Goal: Task Accomplishment & Management: Use online tool/utility

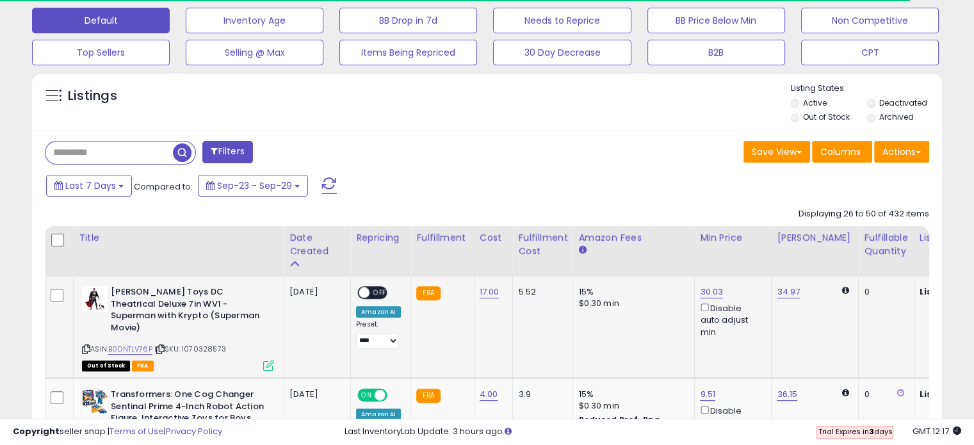
scroll to position [392, 0]
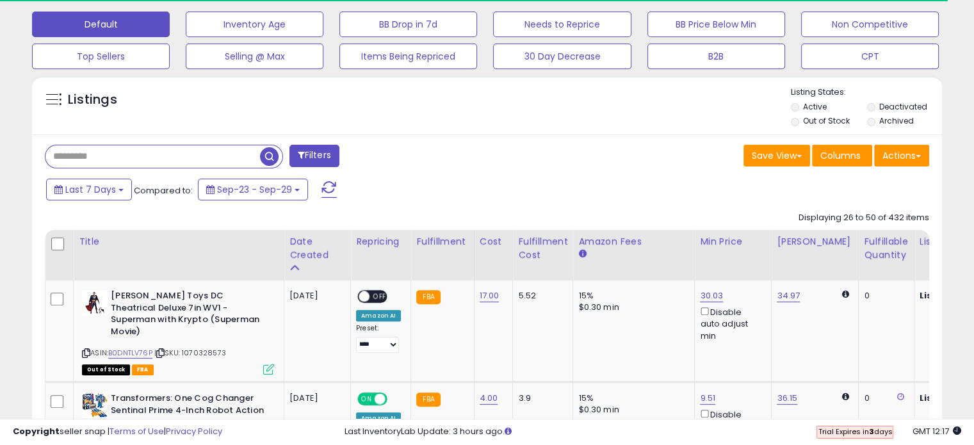
click at [92, 161] on input "text" at bounding box center [152, 156] width 215 height 22
paste input "**********"
type input "**********"
click at [265, 157] on span "button" at bounding box center [269, 156] width 19 height 19
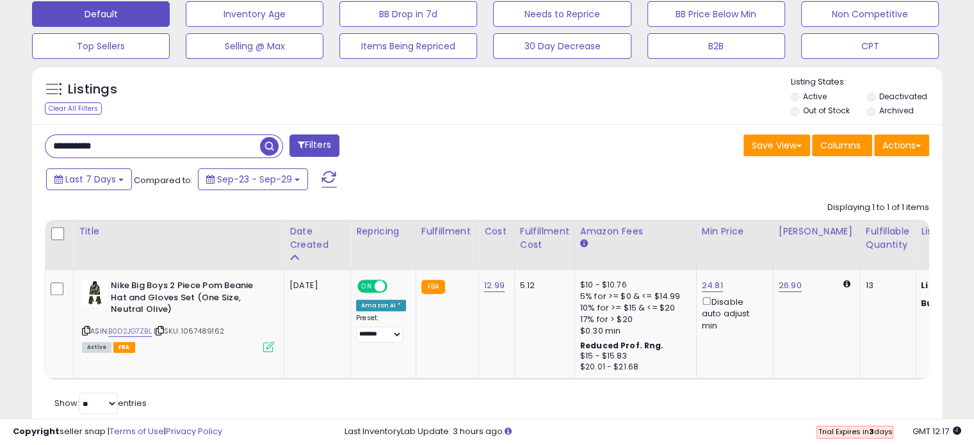
scroll to position [412, 0]
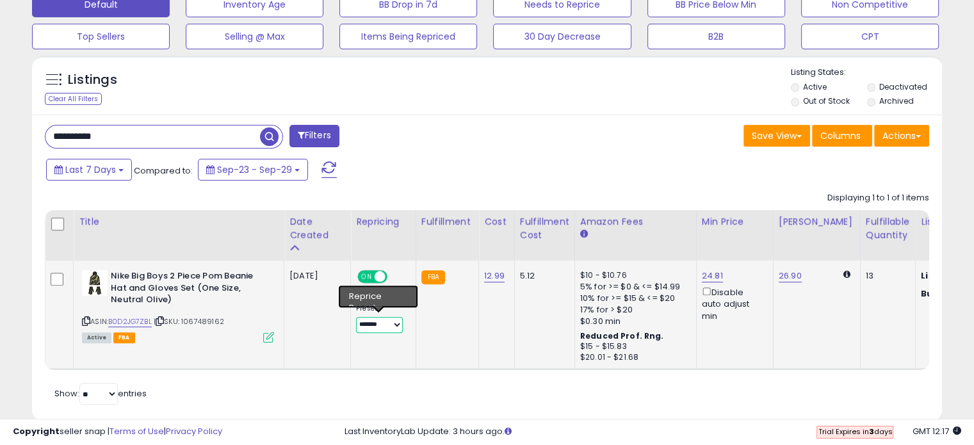
click at [397, 323] on select "**** ******* ****" at bounding box center [379, 325] width 47 height 16
select select "****"
click at [356, 317] on select "**** ******* ****" at bounding box center [379, 325] width 47 height 16
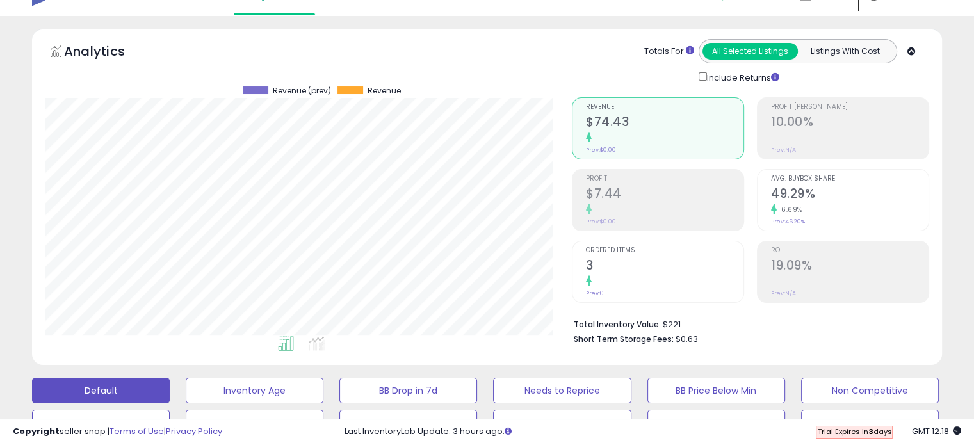
scroll to position [0, 0]
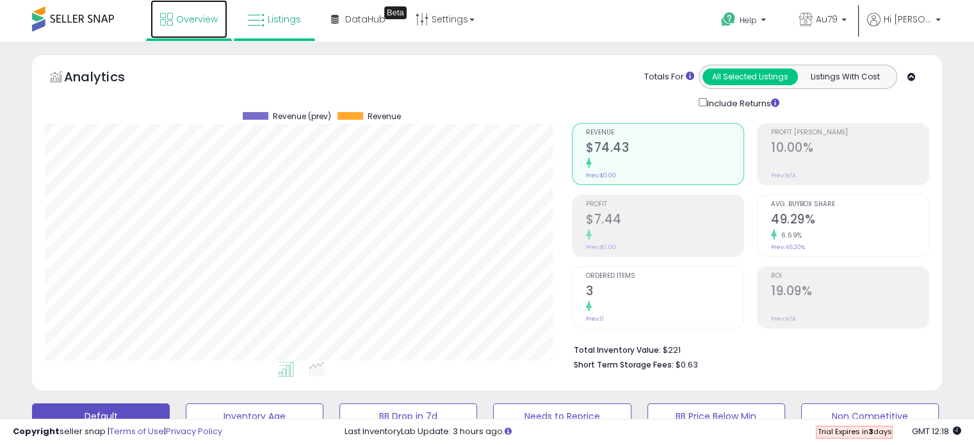
click at [198, 13] on span "Overview" at bounding box center [197, 19] width 42 height 13
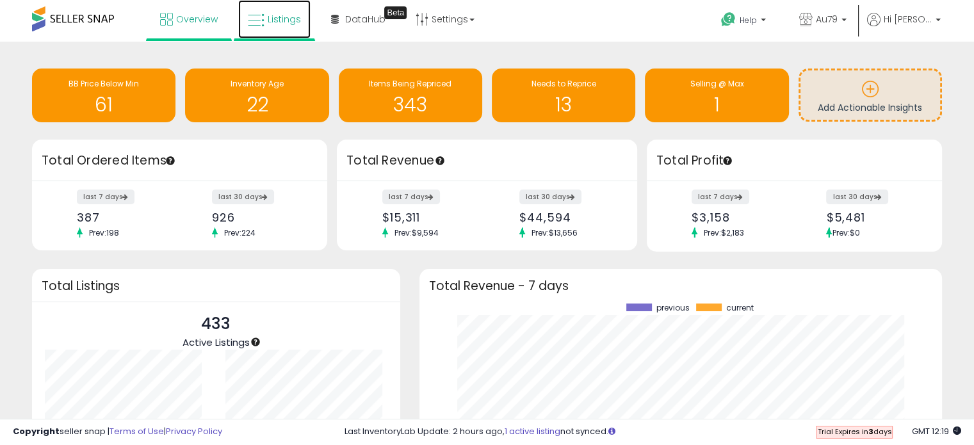
click at [280, 17] on span "Listings" at bounding box center [284, 19] width 33 height 13
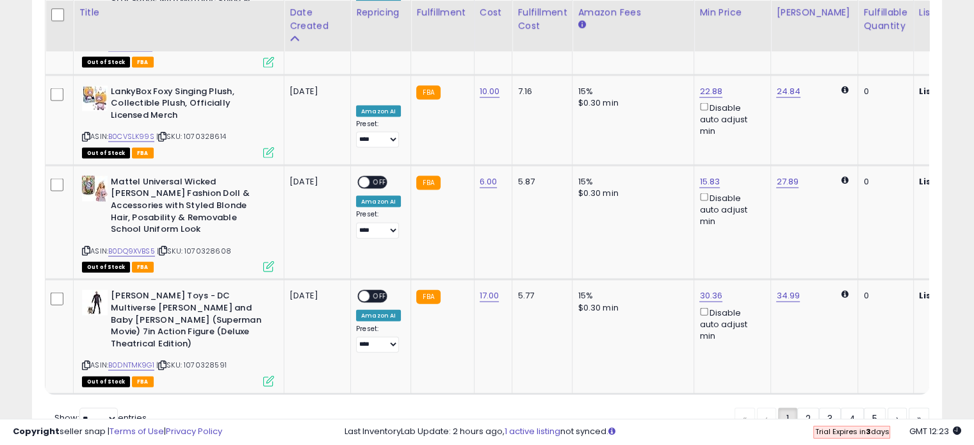
scroll to position [2818, 0]
click at [804, 407] on link "2" at bounding box center [808, 418] width 22 height 22
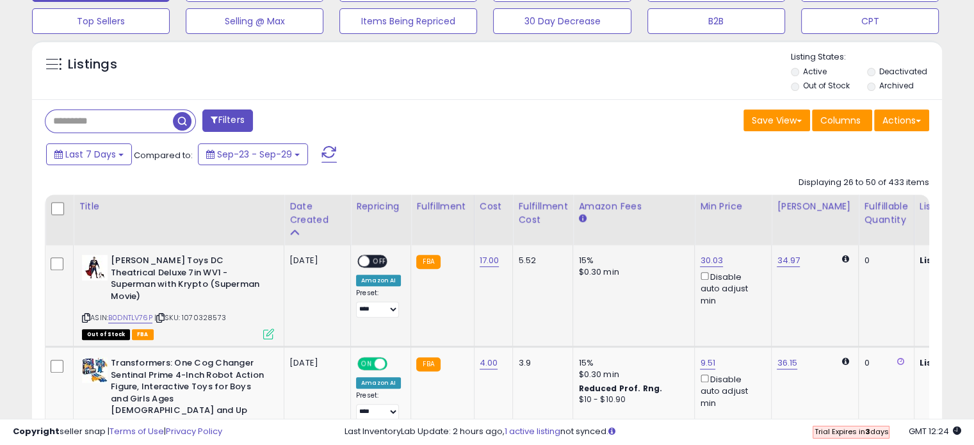
scroll to position [426, 0]
click at [384, 257] on span "OFF" at bounding box center [379, 262] width 20 height 11
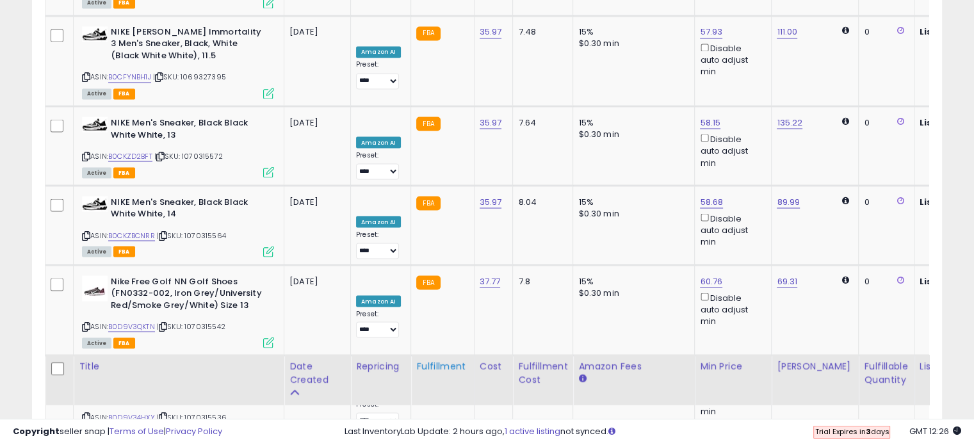
scroll to position [2720, 0]
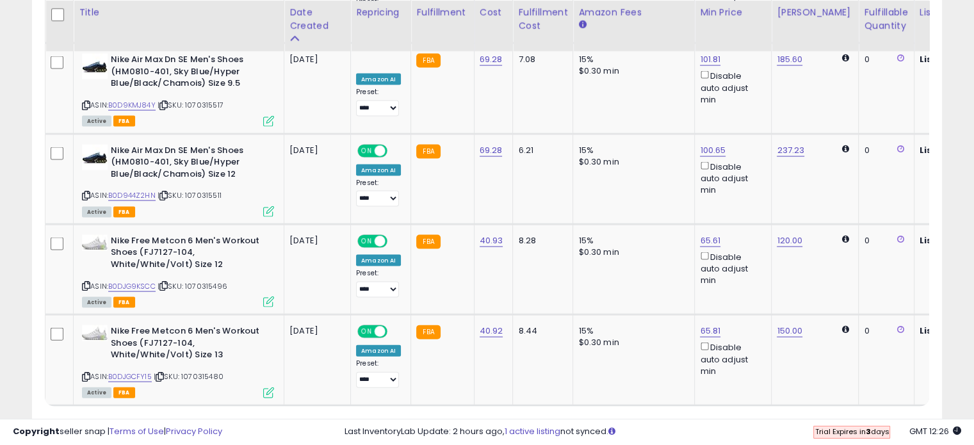
click at [787, 419] on link "1" at bounding box center [787, 430] width 19 height 22
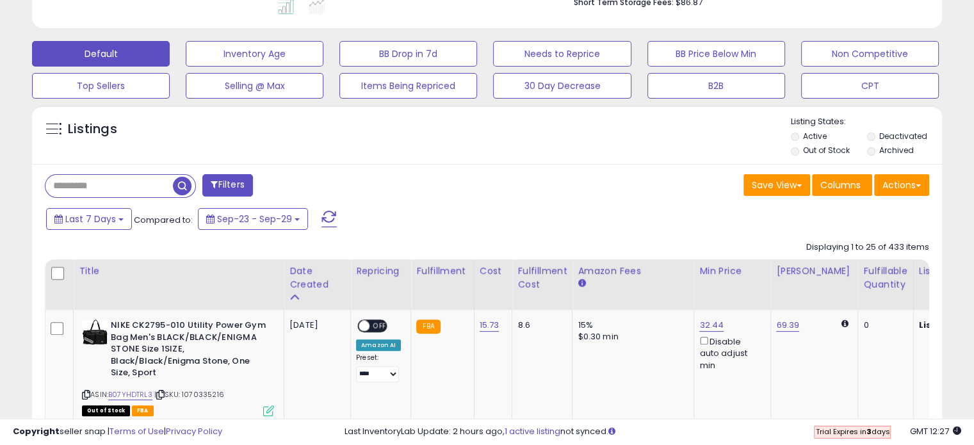
scroll to position [448, 0]
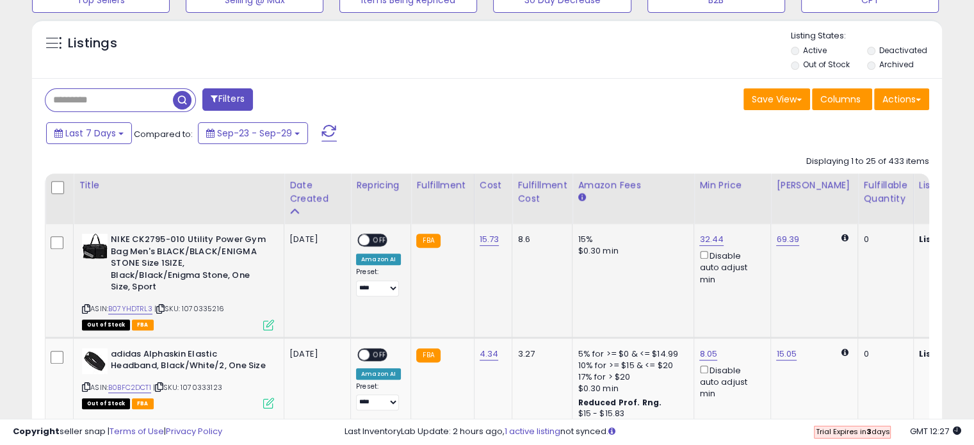
click at [377, 235] on span "OFF" at bounding box center [379, 240] width 20 height 11
click at [382, 351] on span "OFF" at bounding box center [379, 354] width 20 height 11
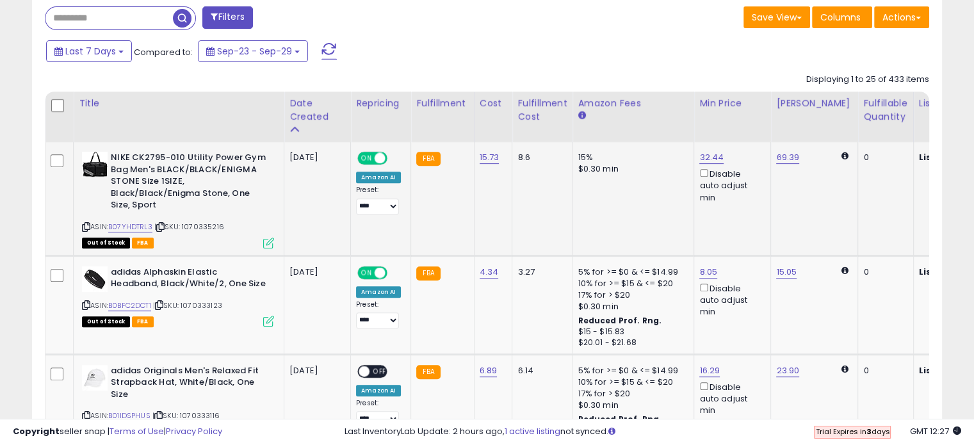
scroll to position [530, 0]
click at [381, 367] on span "OFF" at bounding box center [379, 371] width 20 height 11
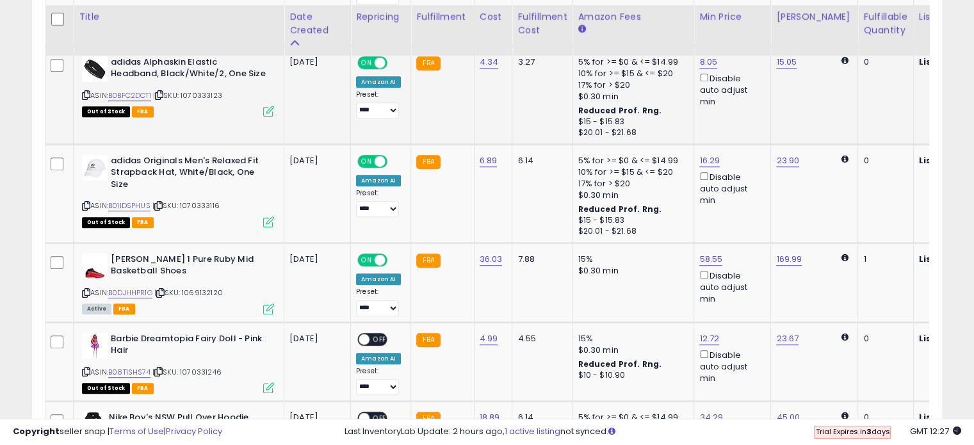
scroll to position [745, 0]
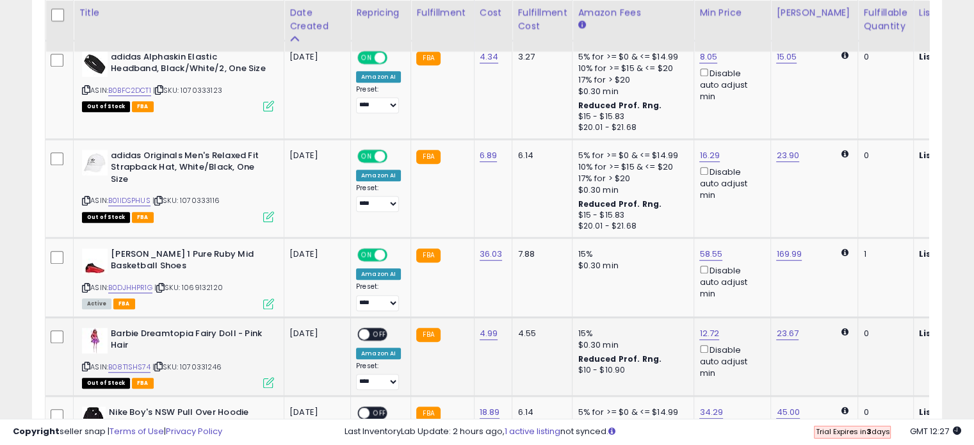
click at [378, 329] on span "OFF" at bounding box center [379, 334] width 20 height 11
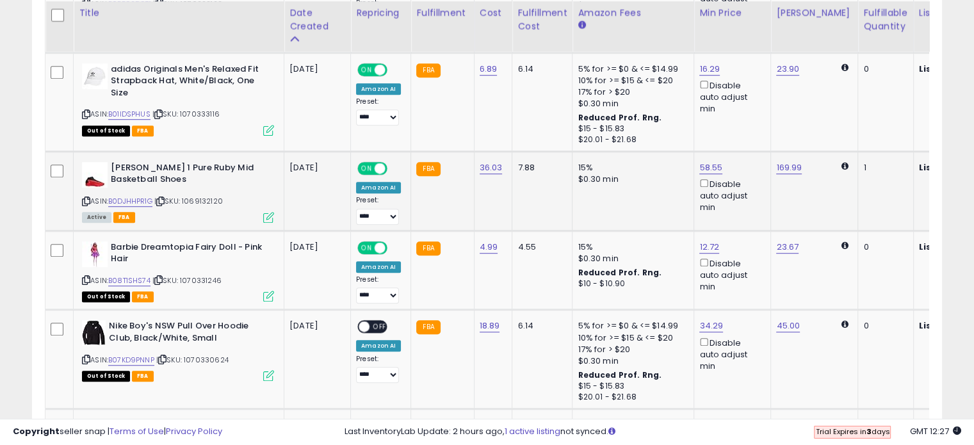
scroll to position [832, 0]
click at [380, 322] on span "OFF" at bounding box center [379, 326] width 20 height 11
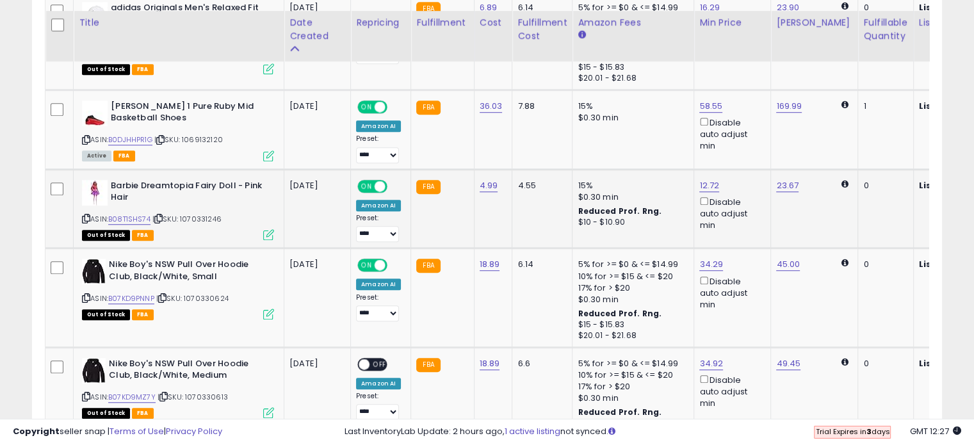
scroll to position [912, 0]
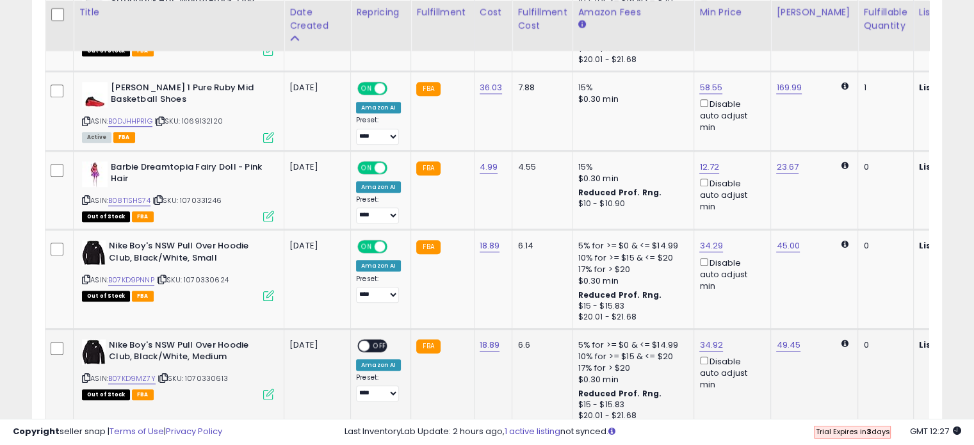
click at [384, 340] on span "OFF" at bounding box center [379, 345] width 20 height 11
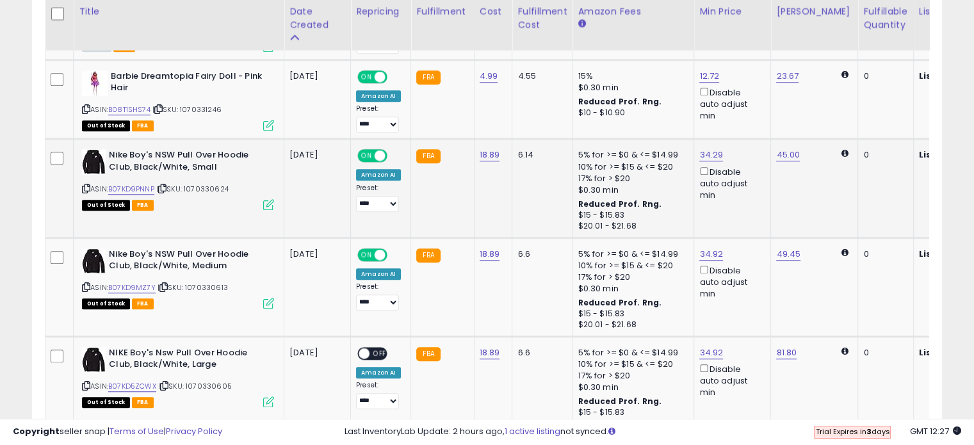
scroll to position [1003, 0]
click at [380, 347] on span "OFF" at bounding box center [379, 352] width 20 height 11
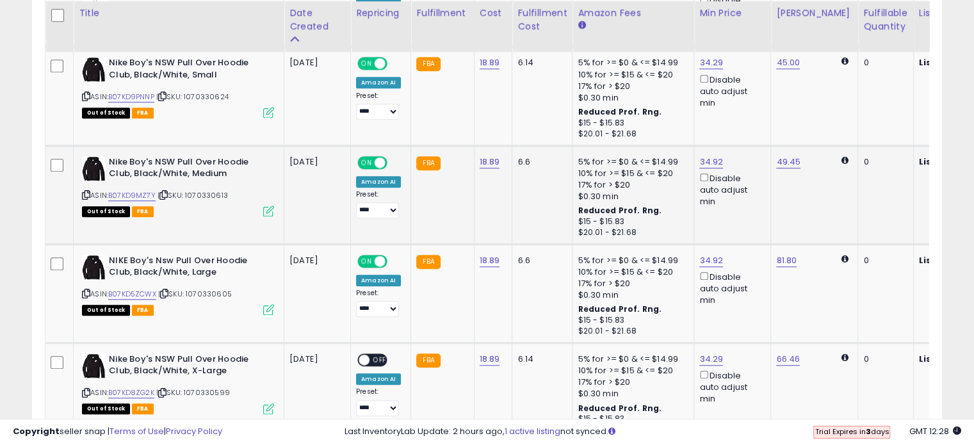
scroll to position [1096, 0]
click at [377, 357] on span "OFF" at bounding box center [379, 358] width 20 height 11
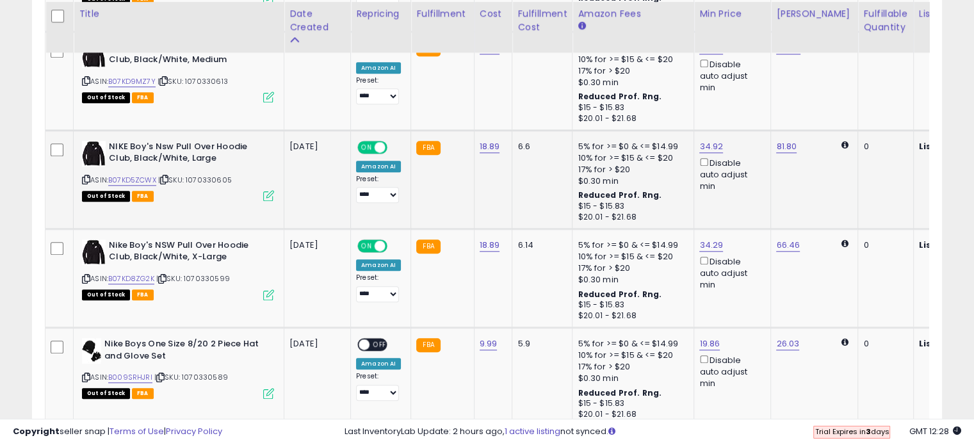
scroll to position [1211, 0]
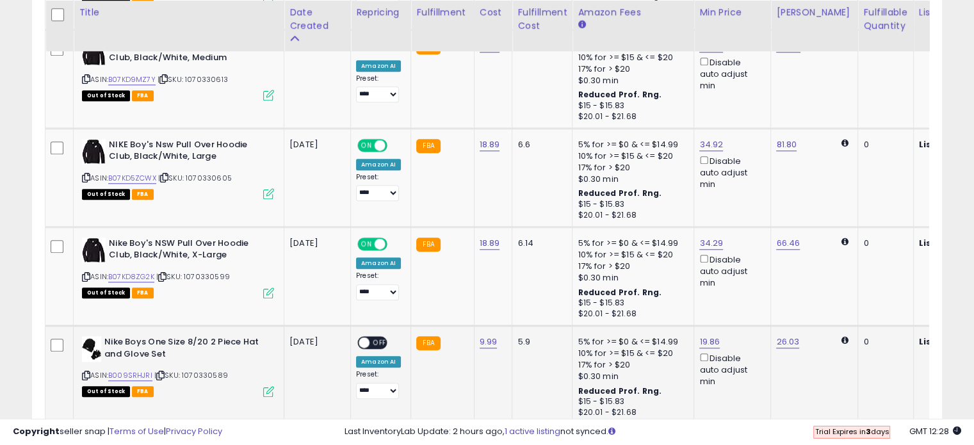
click at [377, 340] on span "OFF" at bounding box center [379, 342] width 20 height 11
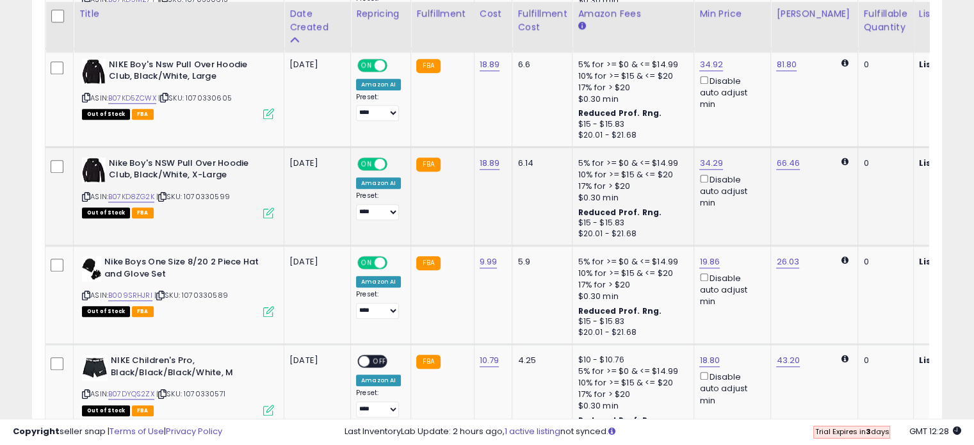
scroll to position [1293, 0]
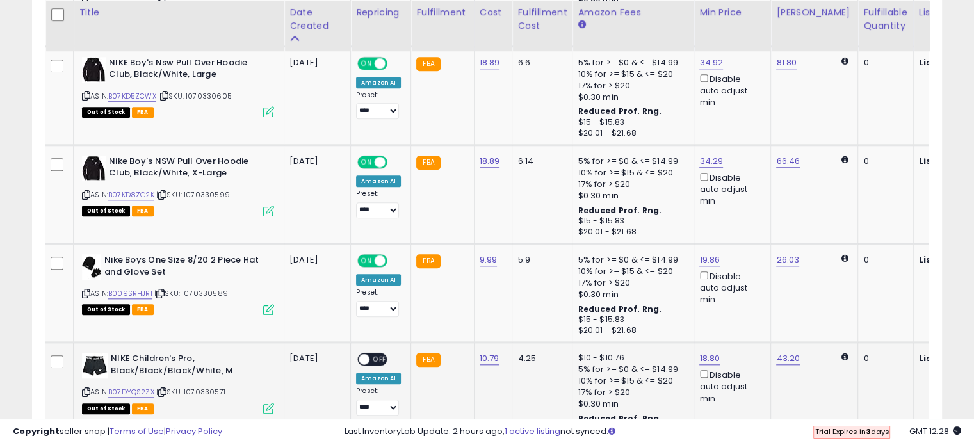
click at [375, 354] on span "OFF" at bounding box center [379, 359] width 20 height 11
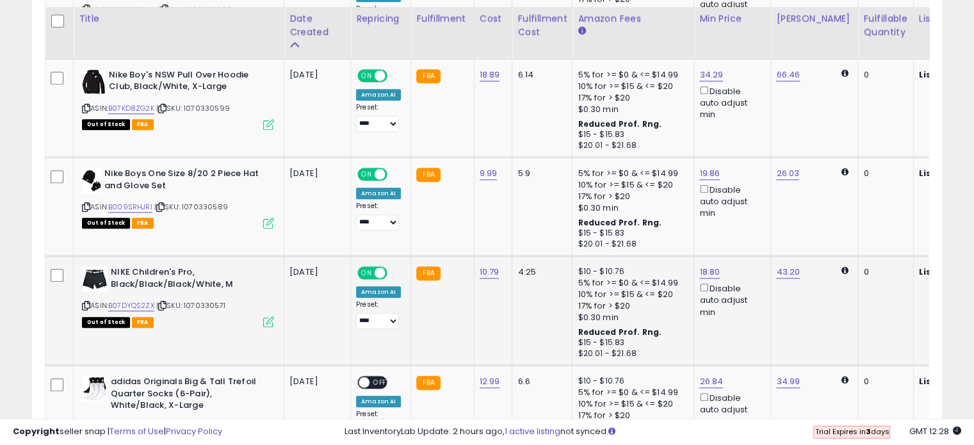
scroll to position [1387, 0]
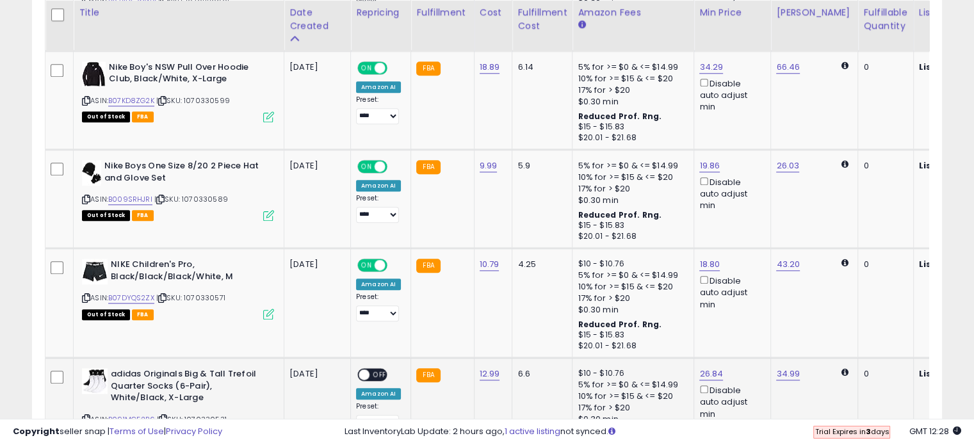
click at [375, 369] on span "OFF" at bounding box center [379, 374] width 20 height 11
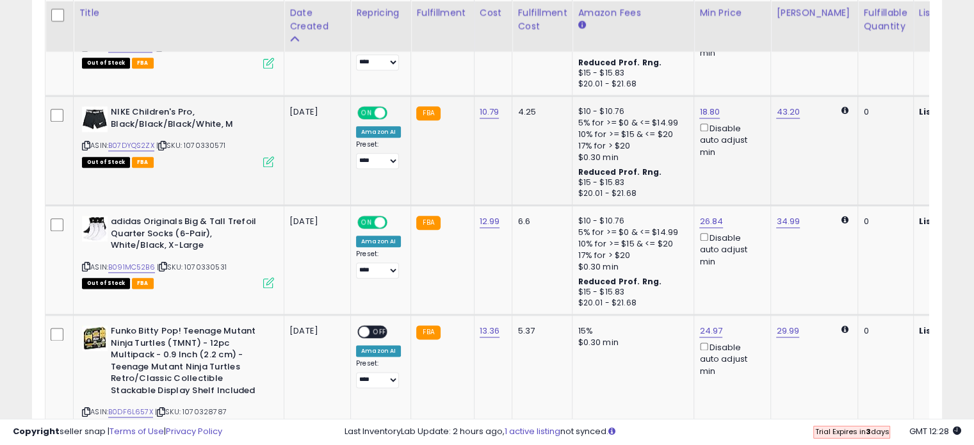
scroll to position [1541, 0]
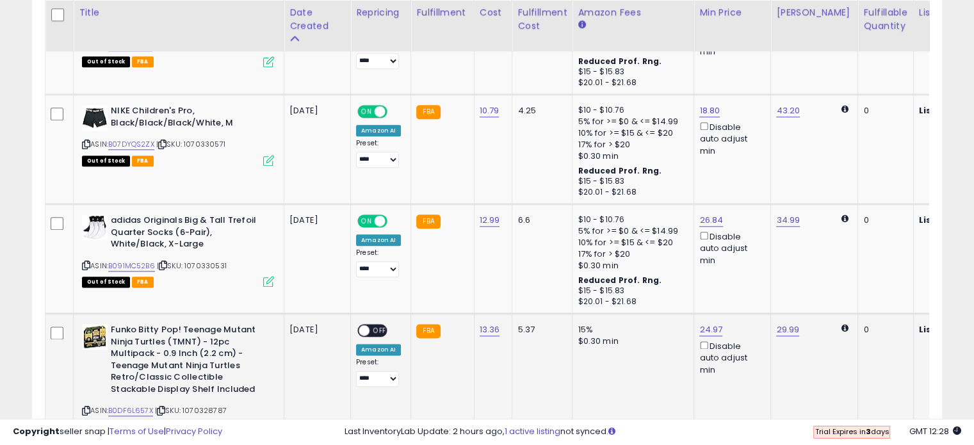
click at [376, 325] on span "OFF" at bounding box center [379, 330] width 20 height 11
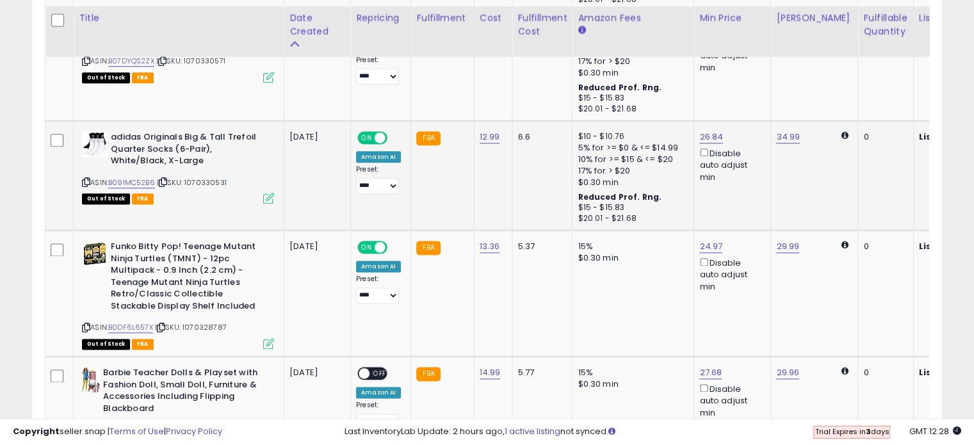
scroll to position [1639, 0]
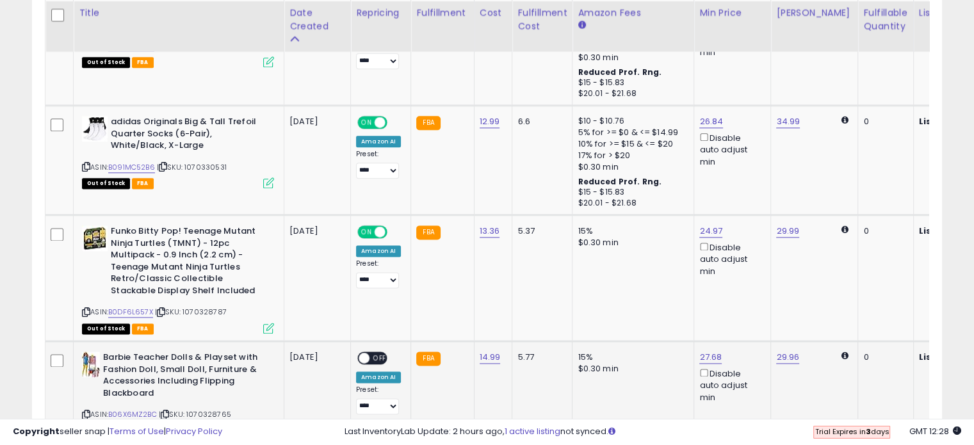
click at [377, 353] on span "OFF" at bounding box center [379, 358] width 20 height 11
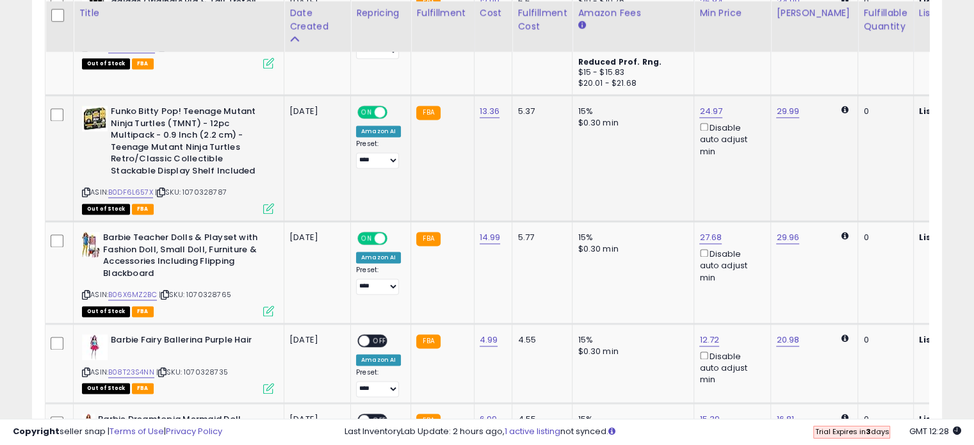
scroll to position [1760, 0]
click at [378, 335] on span "OFF" at bounding box center [379, 340] width 20 height 11
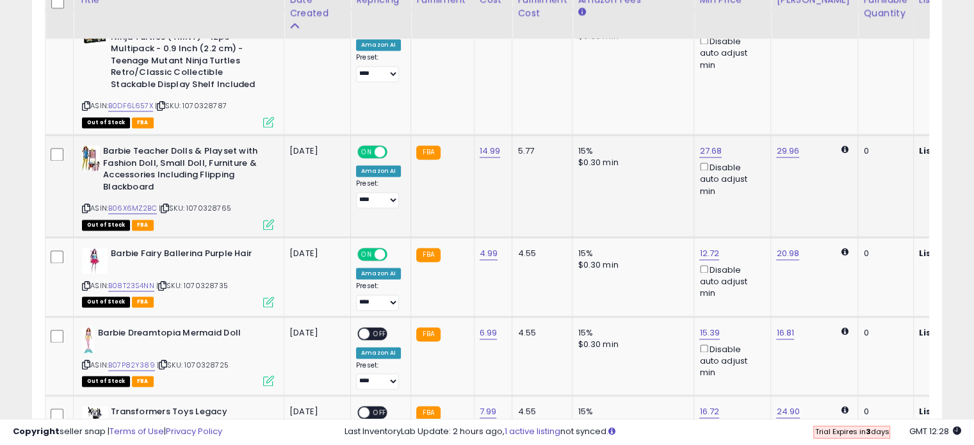
scroll to position [1856, 0]
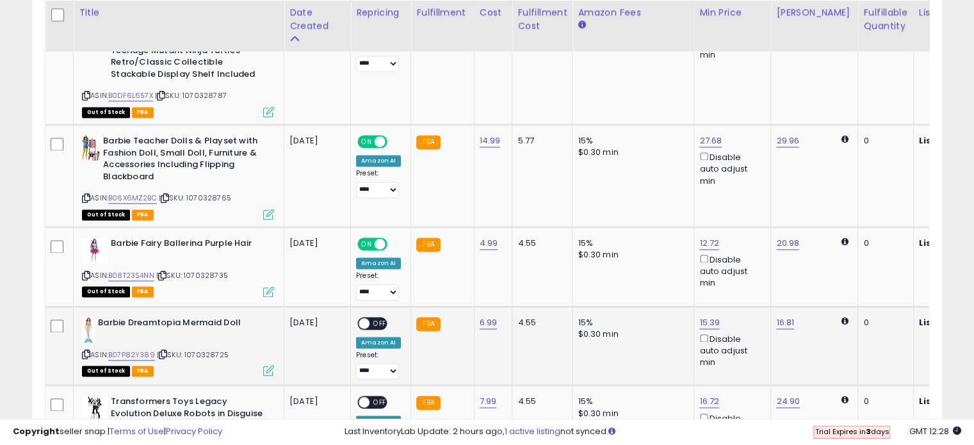
click at [377, 318] on span "OFF" at bounding box center [379, 323] width 20 height 11
click at [375, 397] on span "OFF" at bounding box center [379, 402] width 20 height 11
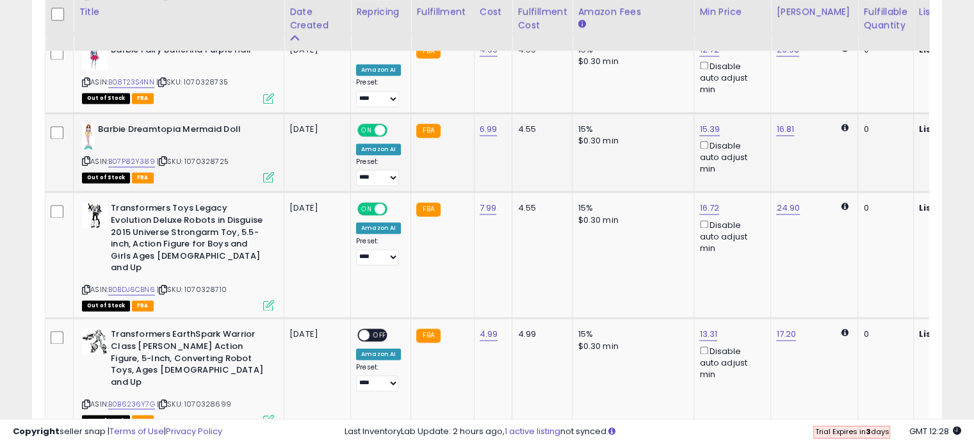
scroll to position [2052, 0]
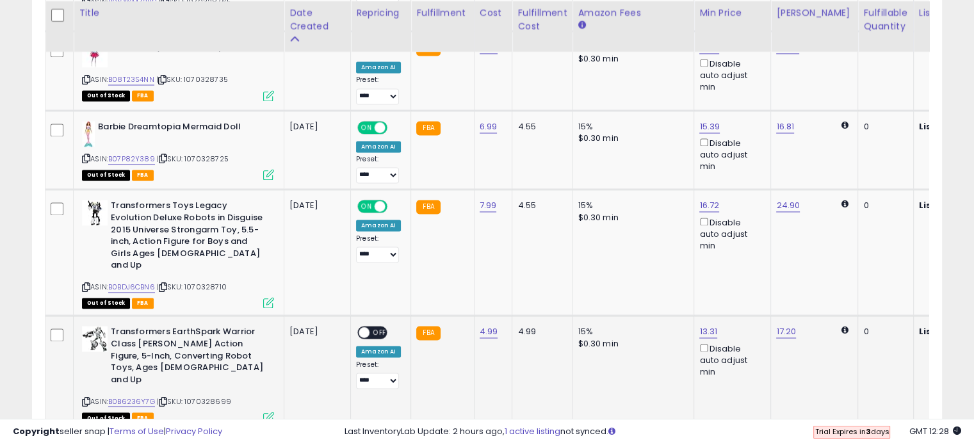
click at [382, 327] on span "OFF" at bounding box center [379, 332] width 20 height 11
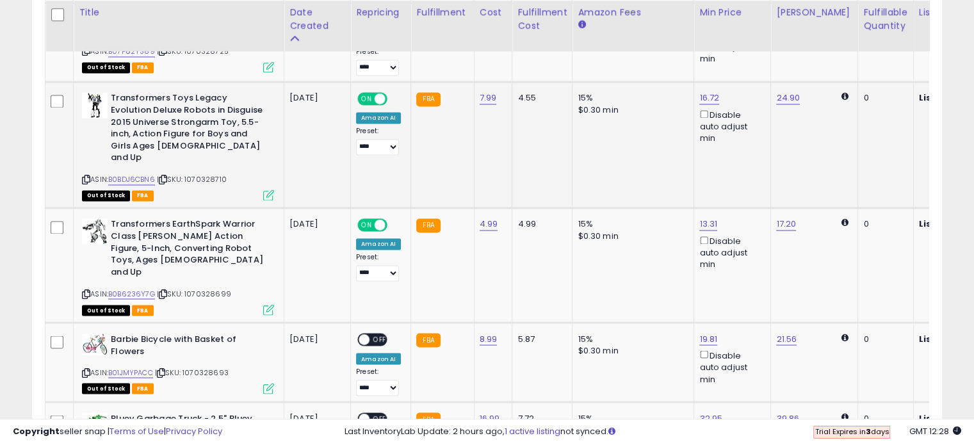
scroll to position [2164, 0]
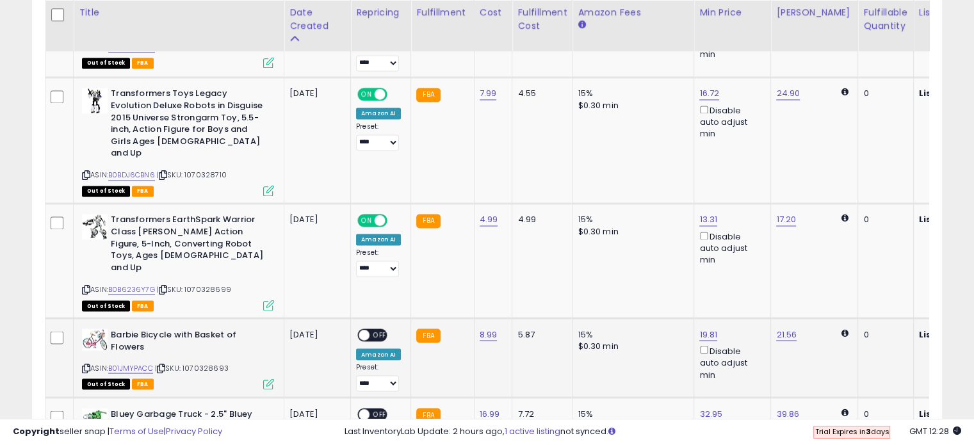
click at [378, 330] on span "OFF" at bounding box center [379, 335] width 20 height 11
click at [377, 409] on span "OFF" at bounding box center [379, 414] width 20 height 11
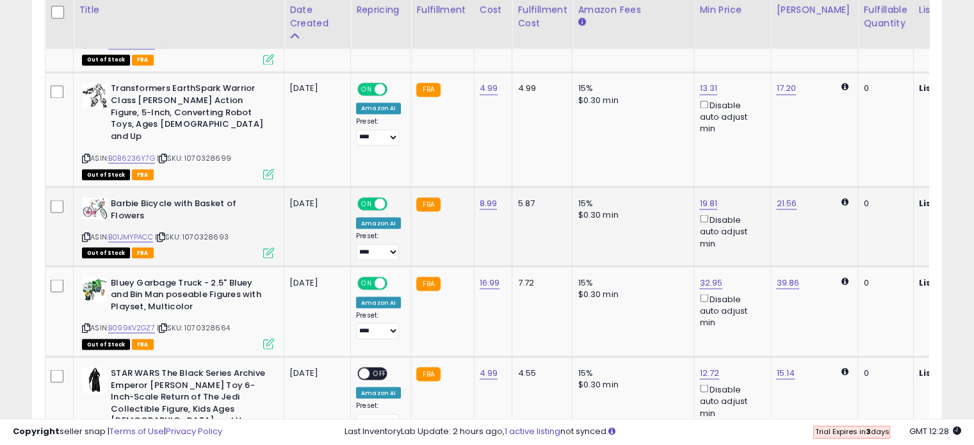
scroll to position [2295, 0]
click at [377, 368] on span "OFF" at bounding box center [379, 373] width 20 height 11
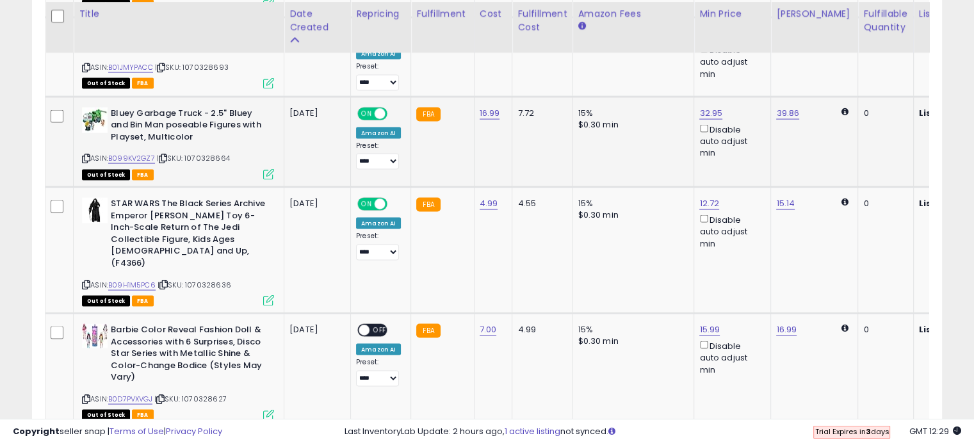
scroll to position [2466, 0]
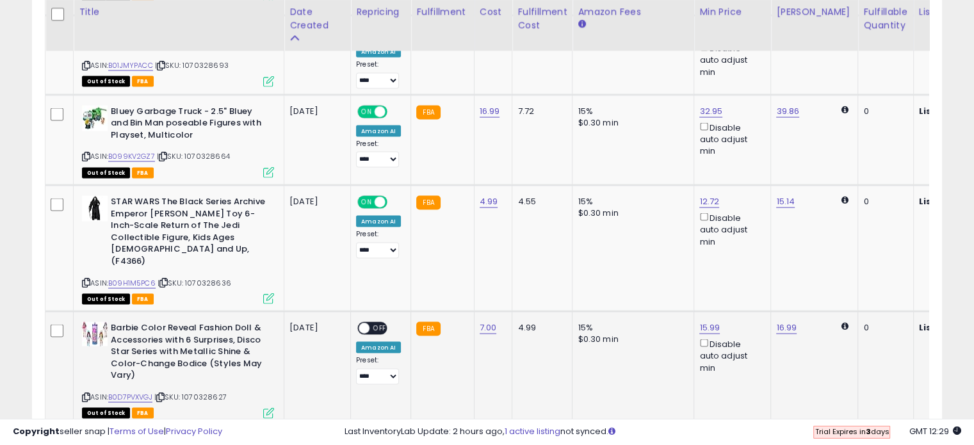
click at [378, 323] on span "OFF" at bounding box center [379, 328] width 20 height 11
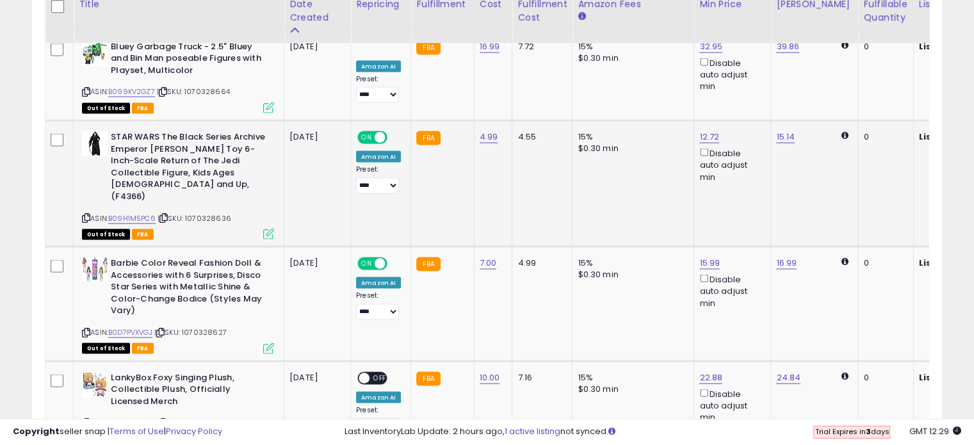
scroll to position [2541, 0]
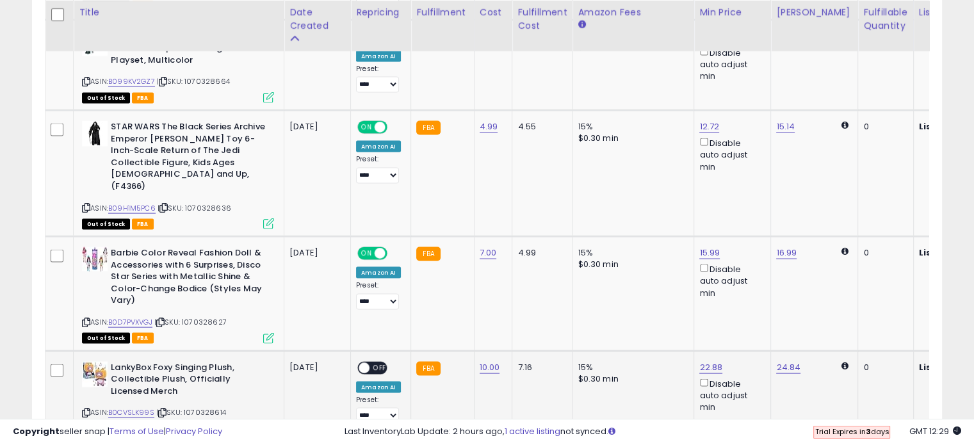
click at [375, 362] on span "OFF" at bounding box center [379, 367] width 20 height 11
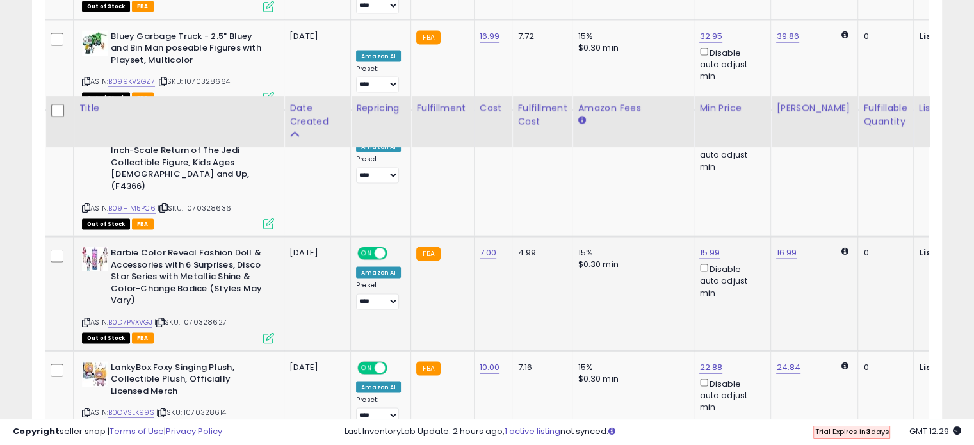
scroll to position [2643, 0]
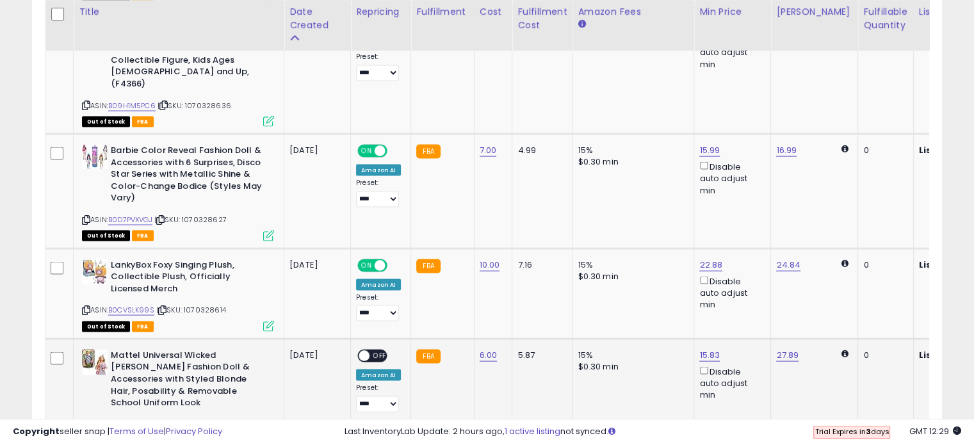
click at [379, 351] on span "OFF" at bounding box center [379, 356] width 20 height 11
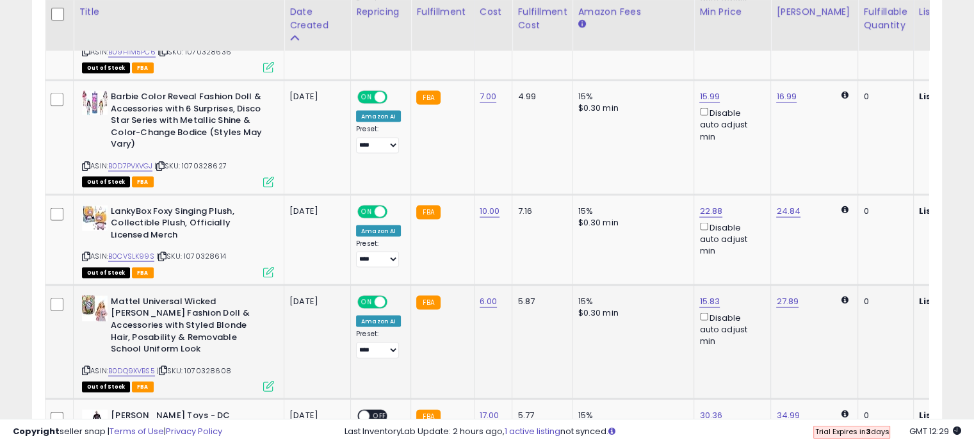
scroll to position [2697, 0]
click at [379, 411] on span "OFF" at bounding box center [379, 416] width 20 height 11
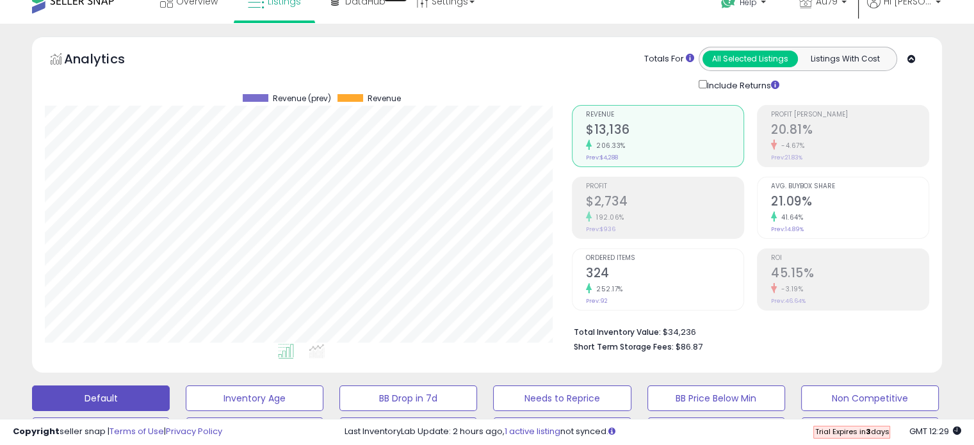
scroll to position [0, 0]
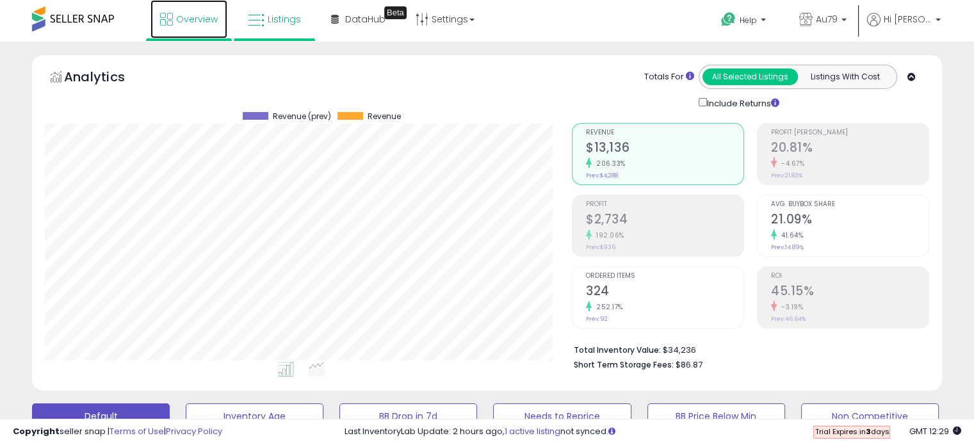
click at [202, 20] on span "Overview" at bounding box center [197, 19] width 42 height 13
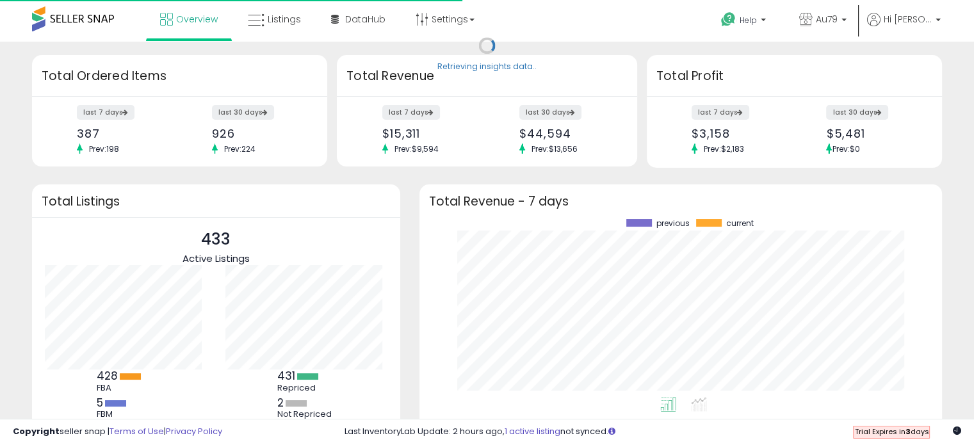
scroll to position [177, 497]
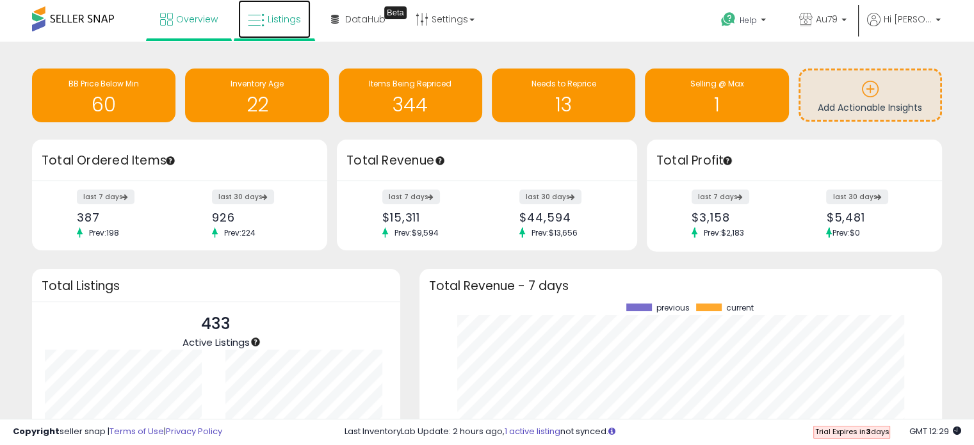
click at [276, 14] on span "Listings" at bounding box center [284, 19] width 33 height 13
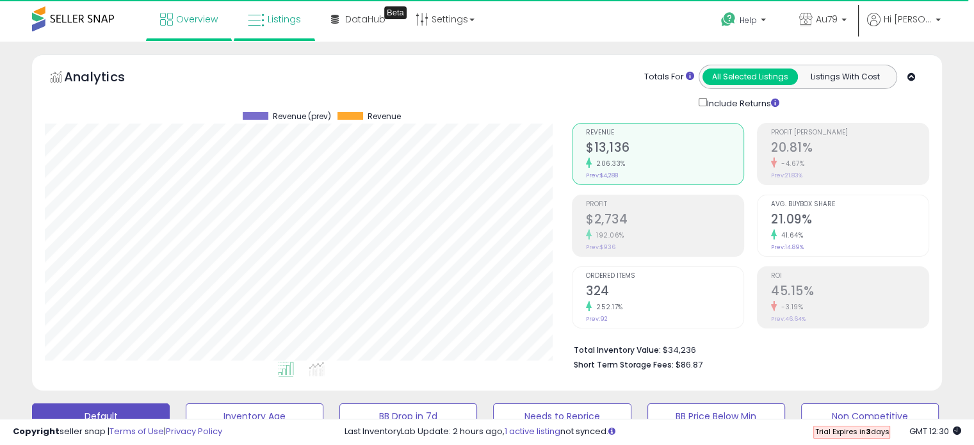
scroll to position [262, 526]
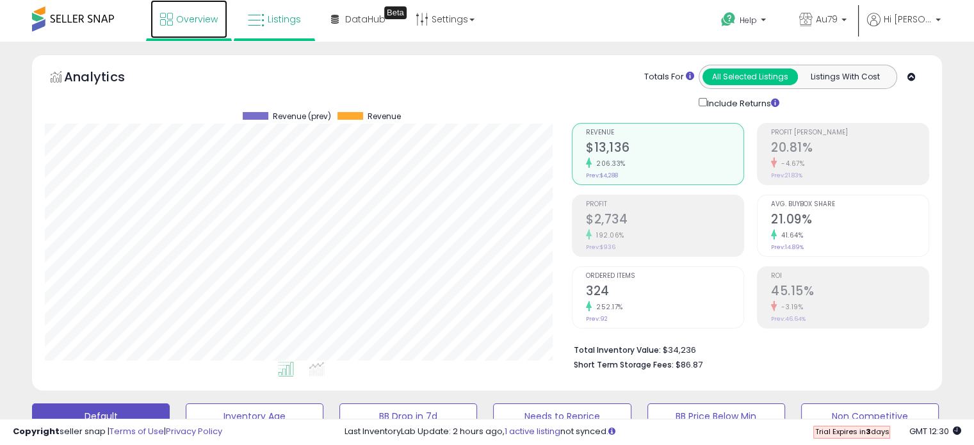
click at [182, 25] on link "Overview" at bounding box center [188, 19] width 77 height 38
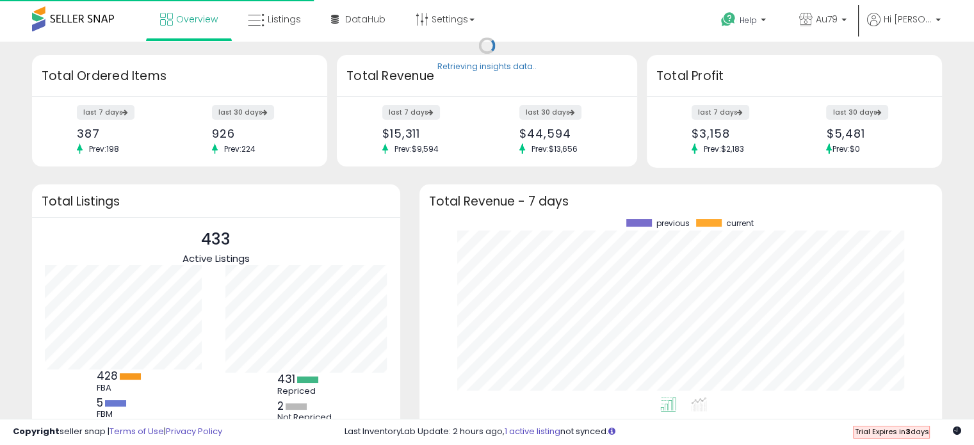
scroll to position [177, 497]
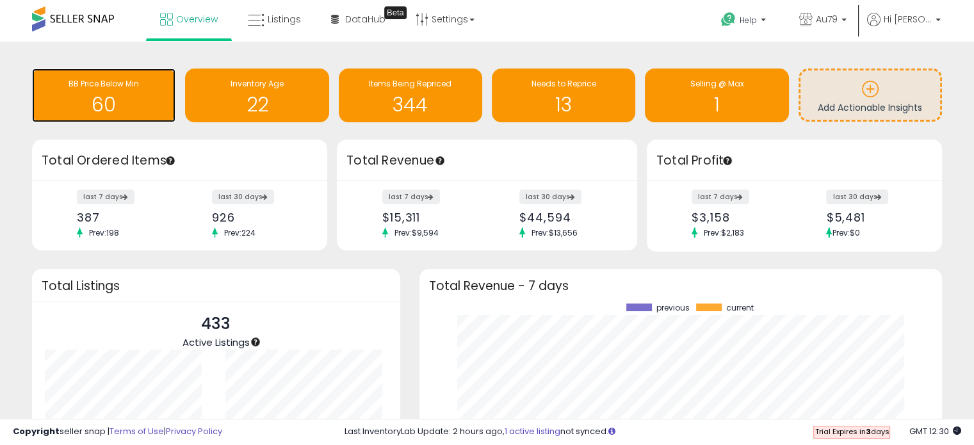
click at [81, 93] on div "60" at bounding box center [103, 96] width 131 height 37
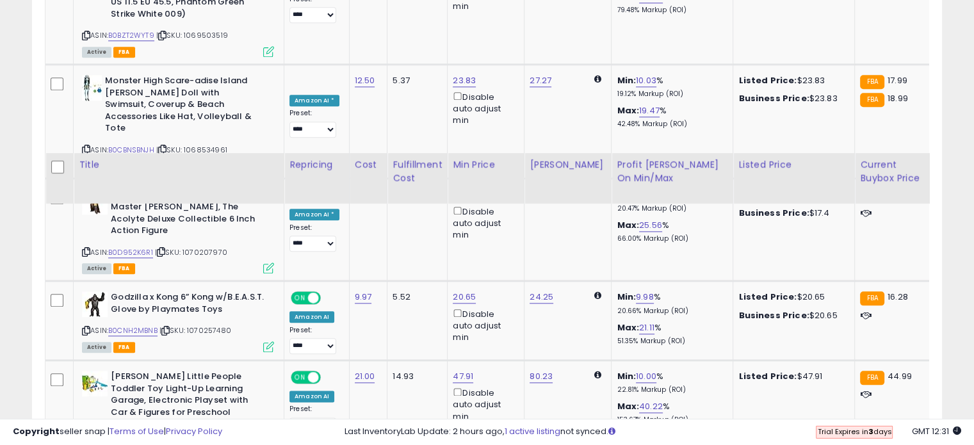
scroll to position [1602, 0]
